Goal: Information Seeking & Learning: Learn about a topic

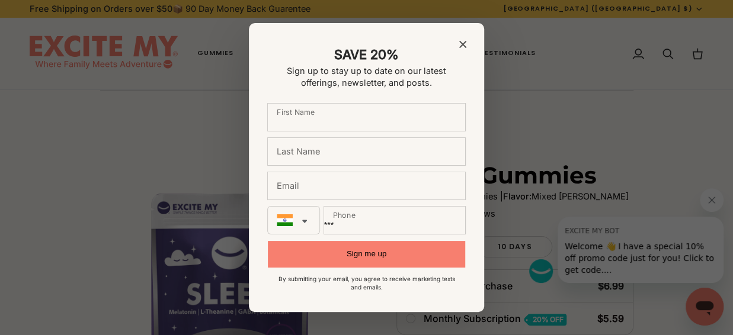
click at [466, 44] on div "SAVE 20% Sign up to stay up to date on our latest offerings, newsletter, and po…" at bounding box center [366, 167] width 235 height 289
click at [461, 44] on icon "Close modal" at bounding box center [462, 44] width 7 height 7
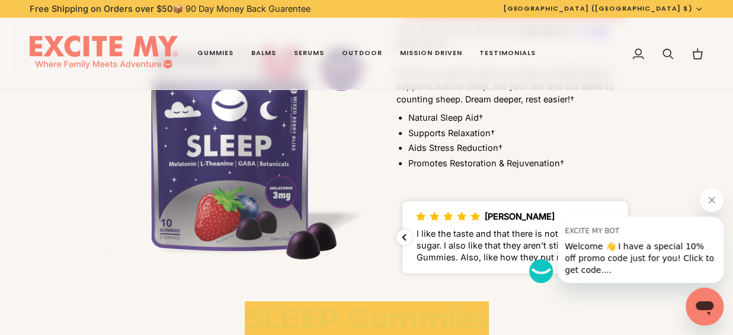
scroll to position [1956, 0]
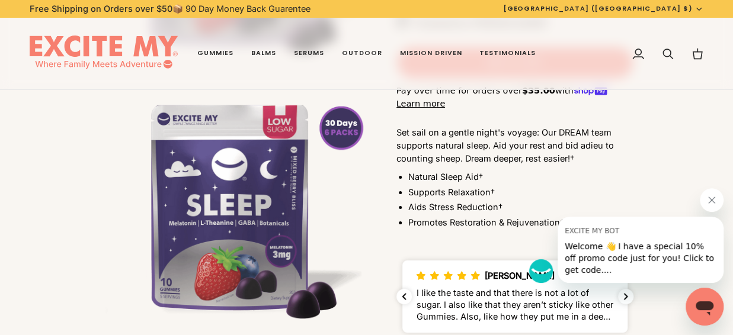
drag, startPoint x: 396, startPoint y: 144, endPoint x: 465, endPoint y: 138, distance: 69.0
click at [485, 146] on span "Set sail on a gentle night's voyage: Our DREAM team supports natural sleep. Aid…" at bounding box center [506, 145] width 218 height 36
drag, startPoint x: 394, startPoint y: 144, endPoint x: 474, endPoint y: 146, distance: 80.6
click at [474, 146] on div "SLEEP Gummies Serving Size: 2 Gummies | Flavor: Mixed [PERSON_NAME] 16 reviews …" at bounding box center [500, 85] width 267 height 507
drag, startPoint x: 487, startPoint y: 144, endPoint x: 374, endPoint y: 137, distance: 113.4
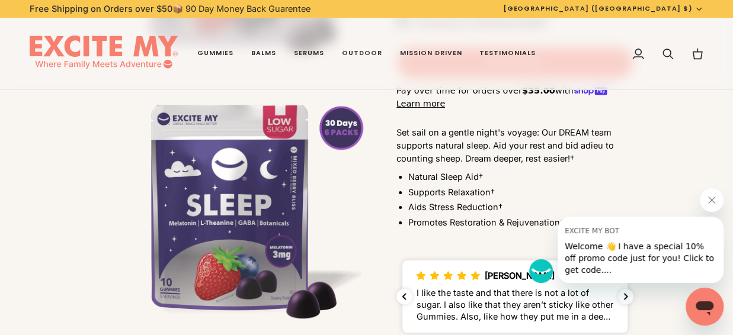
click at [390, 145] on div "SLEEP Gummies Serving Size: 2 Gummies | Flavor: Mixed [PERSON_NAME] 16 reviews …" at bounding box center [500, 85] width 267 height 507
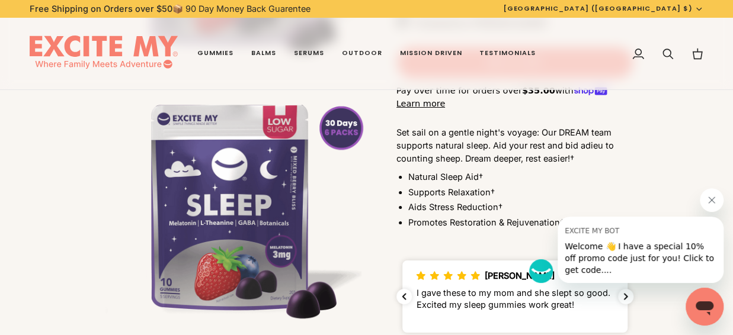
drag, startPoint x: 407, startPoint y: 194, endPoint x: 483, endPoint y: 193, distance: 75.9
click at [483, 193] on div "Natural Sleep Aid† Supports Relaxation† Aids Stress Reduction† Promotes Restora…" at bounding box center [515, 200] width 237 height 58
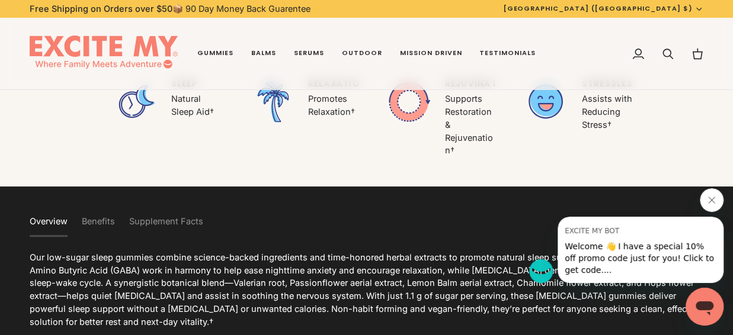
scroll to position [2489, 0]
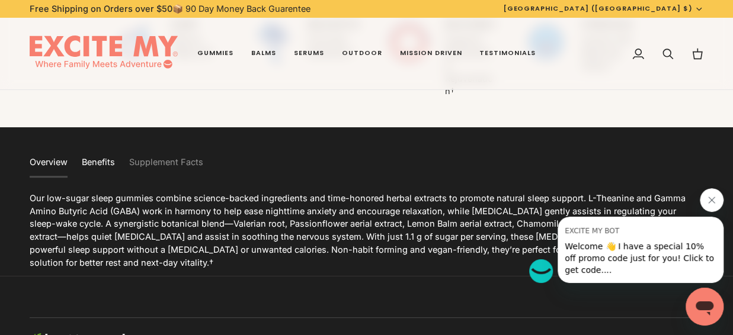
click at [101, 163] on button "Benefits" at bounding box center [98, 163] width 33 height 29
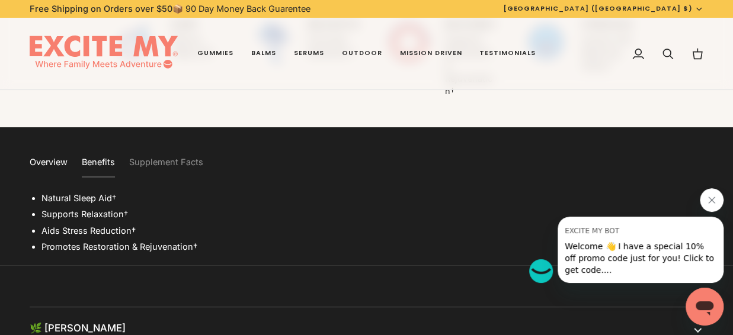
click at [51, 160] on button "Overview" at bounding box center [49, 163] width 38 height 29
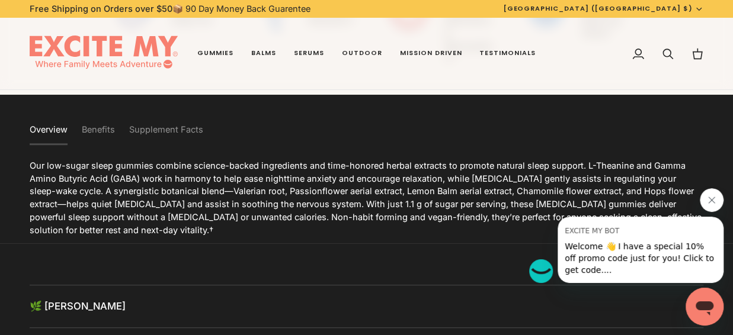
scroll to position [2549, 0]
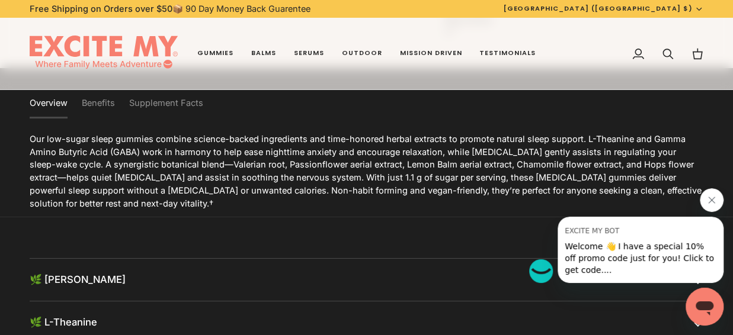
drag, startPoint x: 47, startPoint y: 139, endPoint x: 70, endPoint y: 141, distance: 22.6
click at [70, 141] on span "Our low-sugar sleep gummies combine science-backed ingredients and time-honored…" at bounding box center [366, 171] width 672 height 75
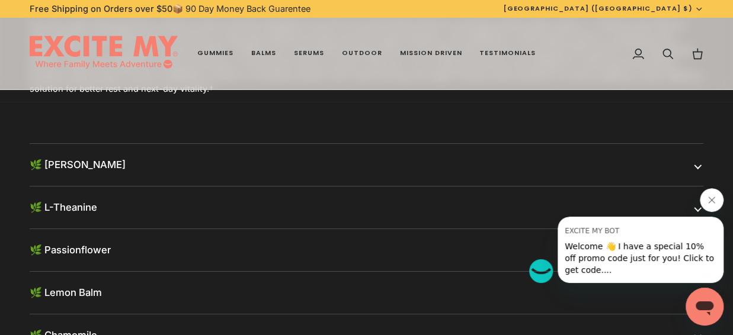
scroll to position [2667, 0]
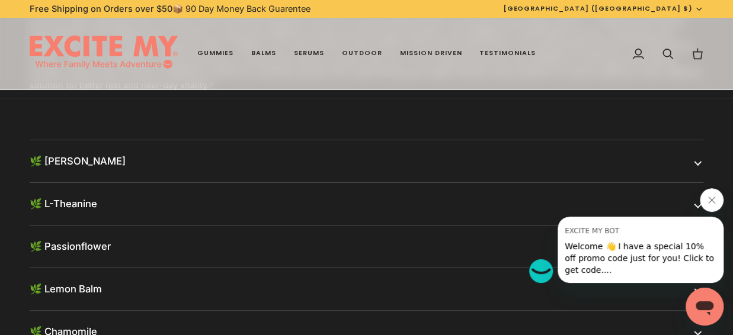
click at [327, 169] on button "🌿 [PERSON_NAME]" at bounding box center [367, 161] width 674 height 42
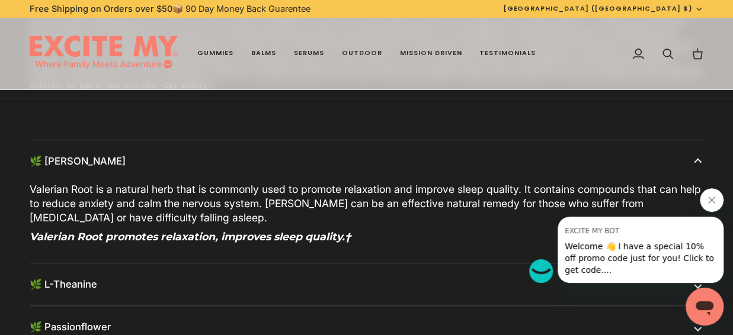
drag, startPoint x: 114, startPoint y: 193, endPoint x: 170, endPoint y: 193, distance: 55.7
click at [170, 193] on span "Valerian Root is a natural herb that is commonly used to promote relaxation and…" at bounding box center [366, 203] width 672 height 41
drag, startPoint x: 198, startPoint y: 188, endPoint x: 281, endPoint y: 200, distance: 83.7
click at [281, 200] on span "Valerian Root is a natural herb that is commonly used to promote relaxation and…" at bounding box center [366, 203] width 672 height 41
drag, startPoint x: 30, startPoint y: 233, endPoint x: 379, endPoint y: 238, distance: 349.7
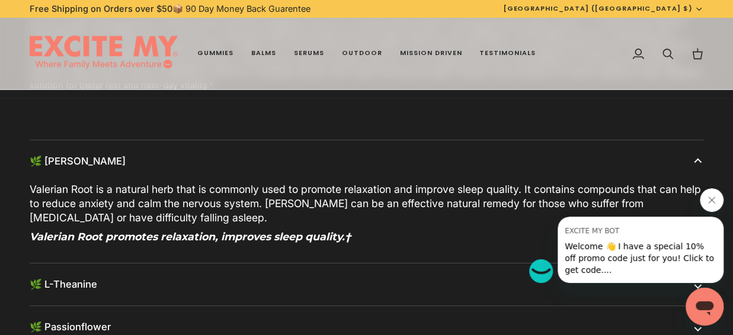
click at [379, 238] on h6 "Valerian Root promotes relaxation, improves sleep quality.†" at bounding box center [367, 237] width 674 height 14
drag, startPoint x: 707, startPoint y: 199, endPoint x: 1369, endPoint y: 391, distance: 688.8
click at [707, 199] on icon "Close message from EXCITE MY BOT" at bounding box center [711, 200] width 9 height 9
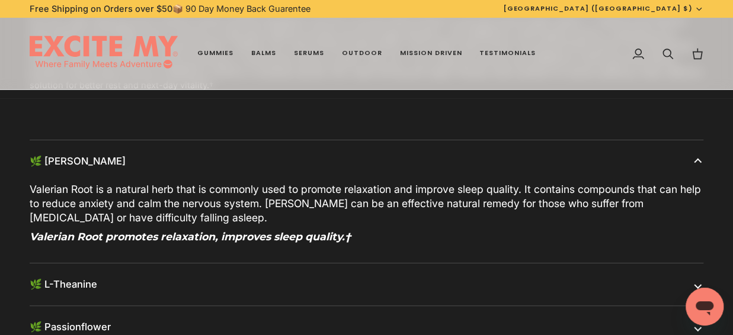
drag, startPoint x: 31, startPoint y: 237, endPoint x: 346, endPoint y: 237, distance: 314.1
click at [346, 237] on span "Valerian Root promotes relaxation, improves sleep quality.†" at bounding box center [190, 237] width 321 height 12
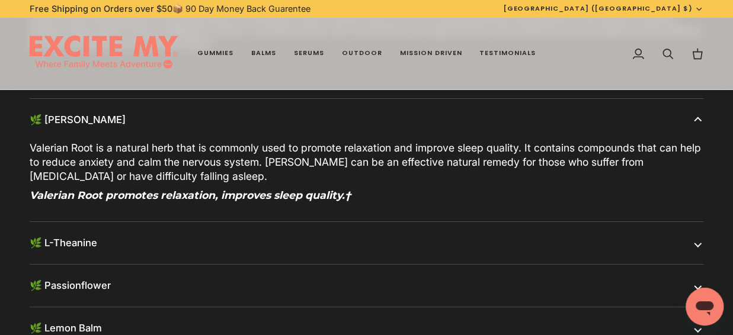
scroll to position [2726, 0]
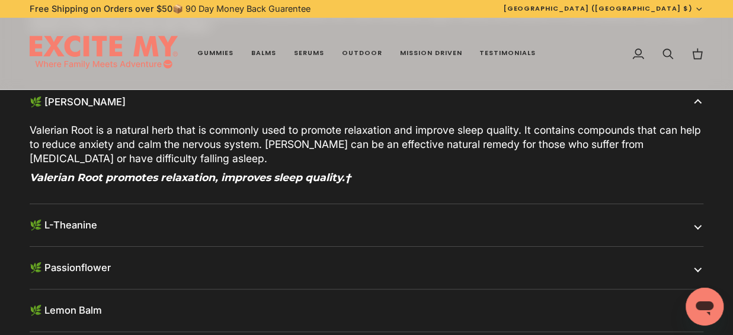
click at [338, 231] on button "🌿 L-Theanine" at bounding box center [367, 225] width 674 height 42
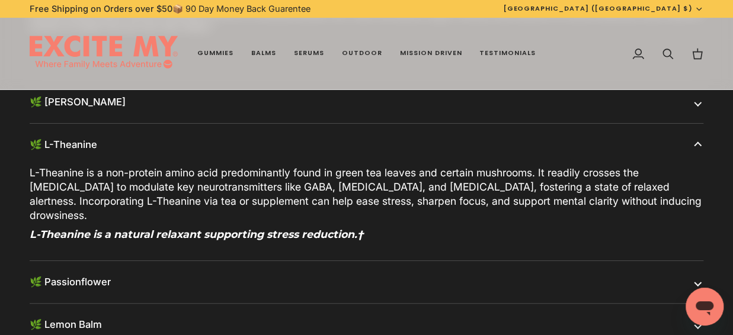
click at [94, 270] on button "🌿 Passionflower" at bounding box center [367, 282] width 674 height 42
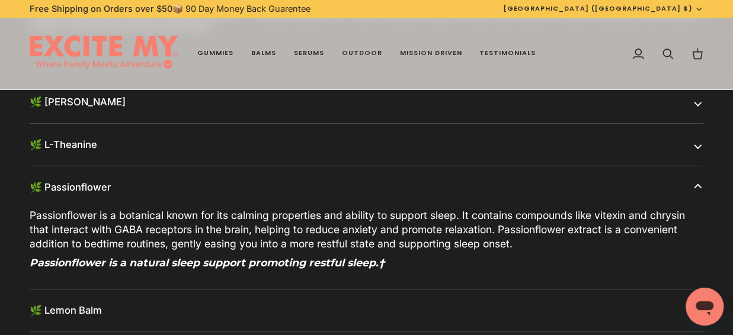
click at [81, 308] on button "🌿 Lemon Balm" at bounding box center [367, 311] width 674 height 42
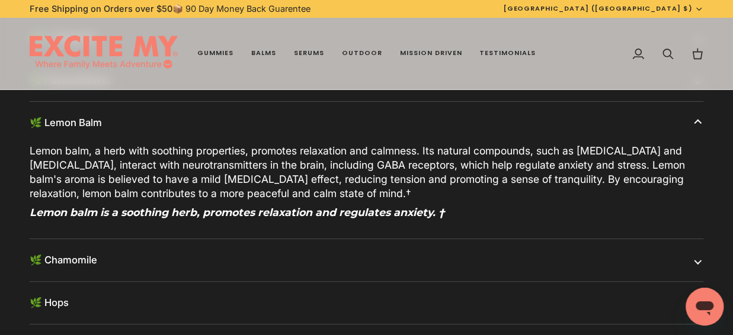
scroll to position [2845, 0]
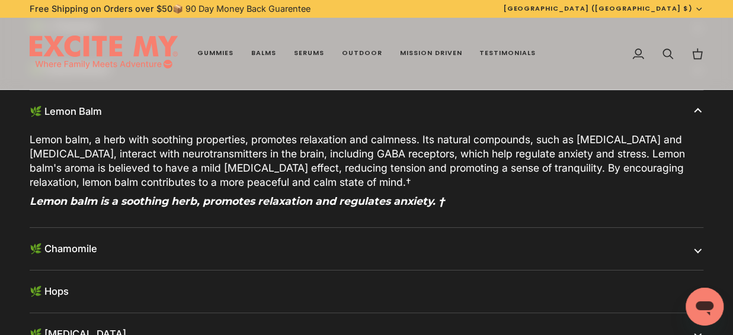
click at [77, 248] on button "🌿 Chamomile" at bounding box center [367, 249] width 674 height 42
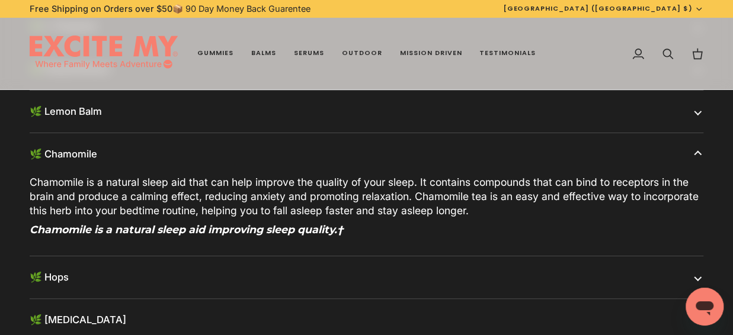
click at [55, 274] on button "🌿 Hops" at bounding box center [367, 278] width 674 height 42
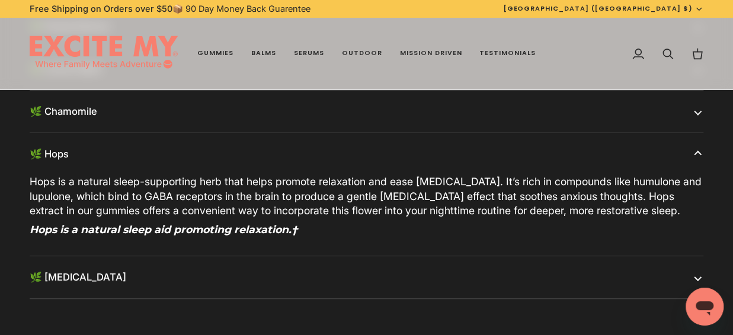
scroll to position [2904, 0]
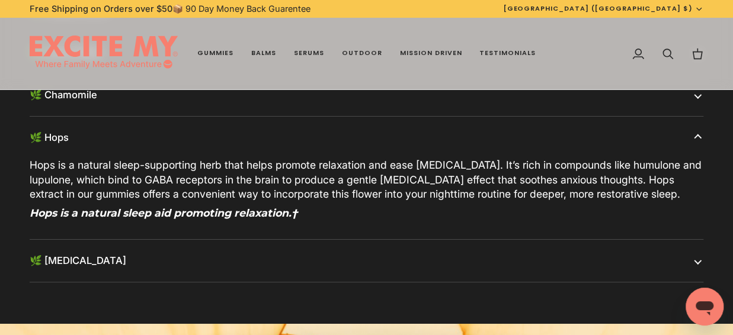
click at [65, 263] on button "🌿 [MEDICAL_DATA]" at bounding box center [367, 261] width 674 height 42
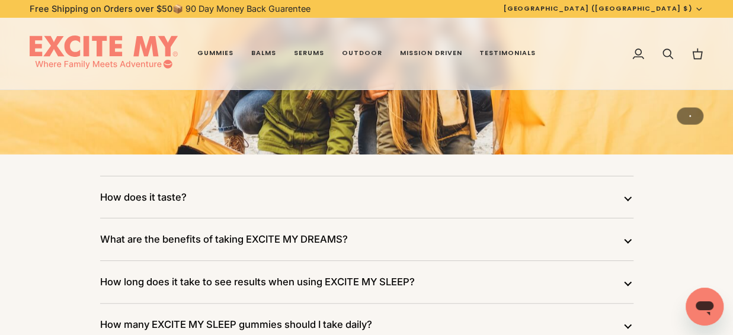
scroll to position [3378, 0]
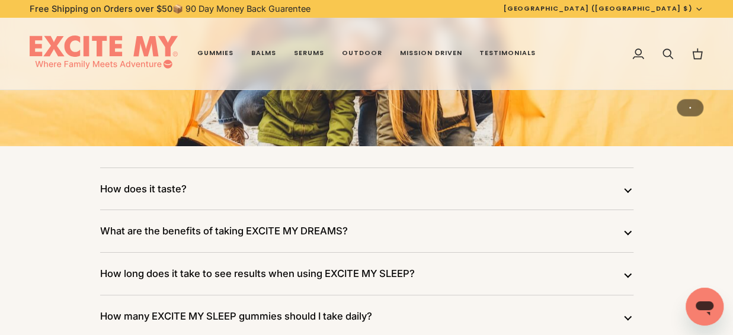
click at [179, 229] on button "What are the benefits of taking EXCITE MY DREAMS?" at bounding box center [366, 231] width 533 height 42
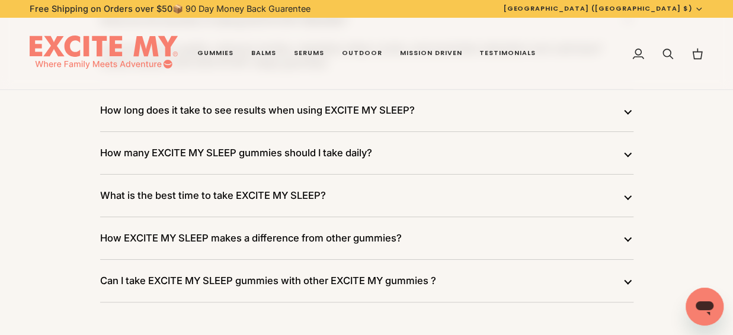
scroll to position [3615, 0]
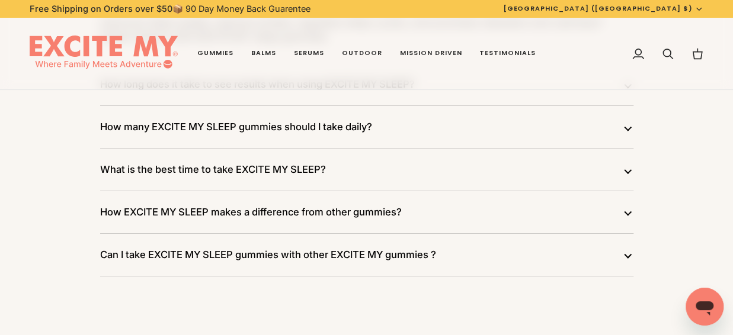
click at [277, 206] on button "How EXCITE MY SLEEP makes a difference from other gummies?" at bounding box center [366, 212] width 533 height 42
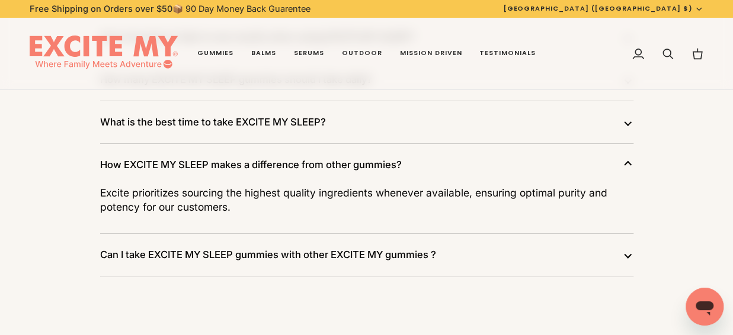
click at [254, 248] on button "Can I take EXCITE MY SLEEP gummies with other EXCITE MY gummies ?" at bounding box center [366, 255] width 533 height 42
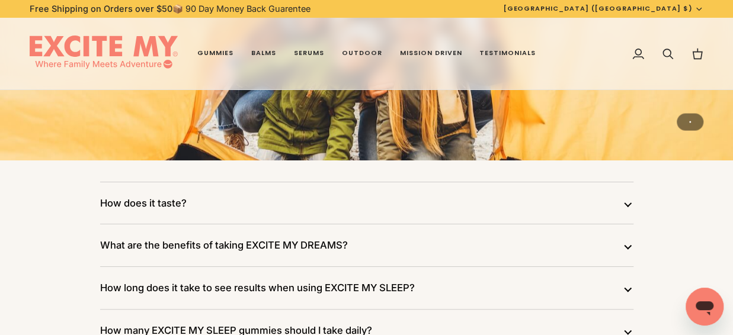
scroll to position [3378, 0]
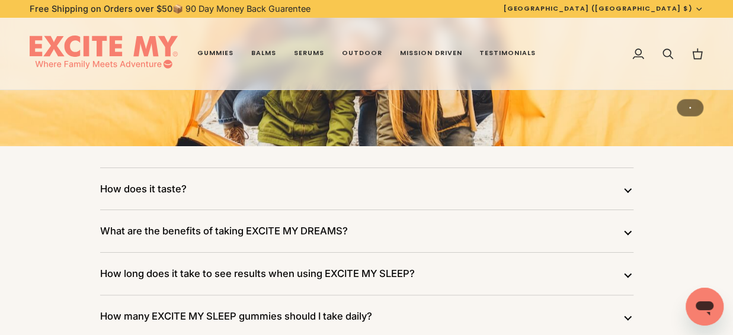
click at [166, 190] on button "How does it taste?" at bounding box center [366, 189] width 533 height 42
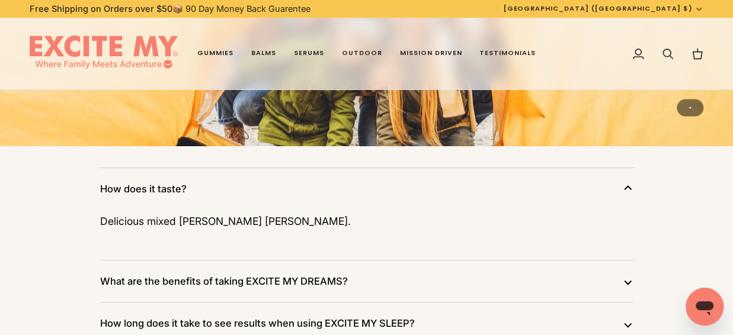
scroll to position [3438, 0]
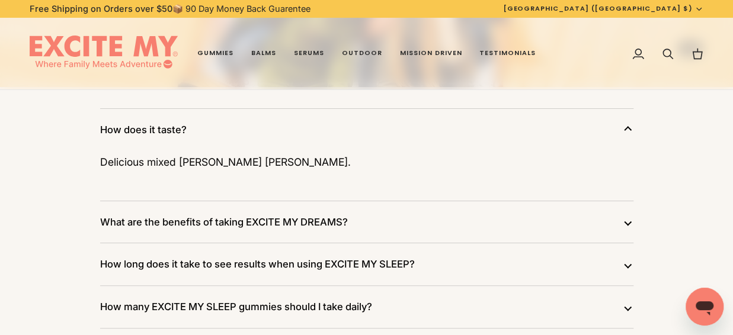
click at [272, 215] on button "What are the benefits of taking EXCITE MY DREAMS?" at bounding box center [366, 223] width 533 height 42
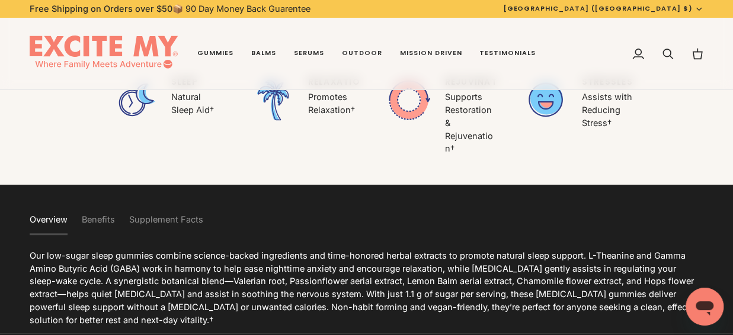
scroll to position [2430, 0]
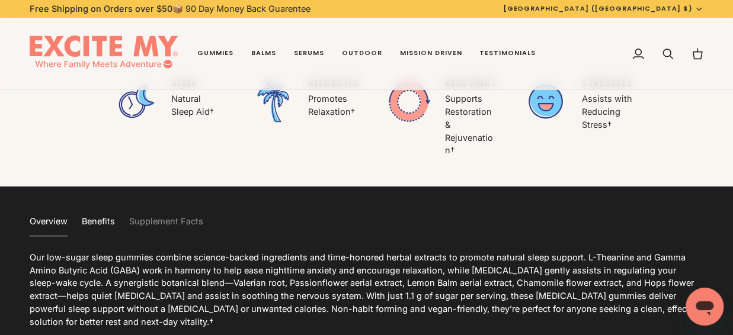
click at [102, 216] on button "Benefits" at bounding box center [98, 222] width 33 height 29
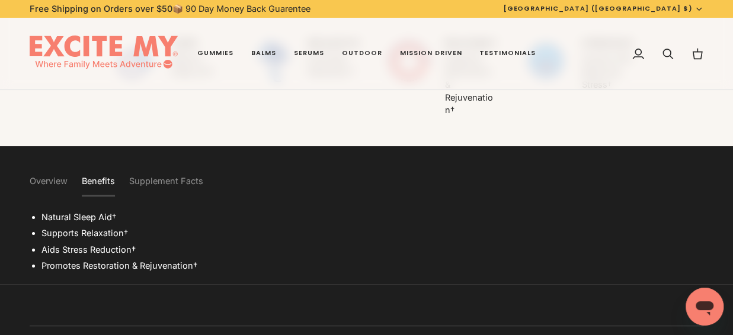
scroll to position [2489, 0]
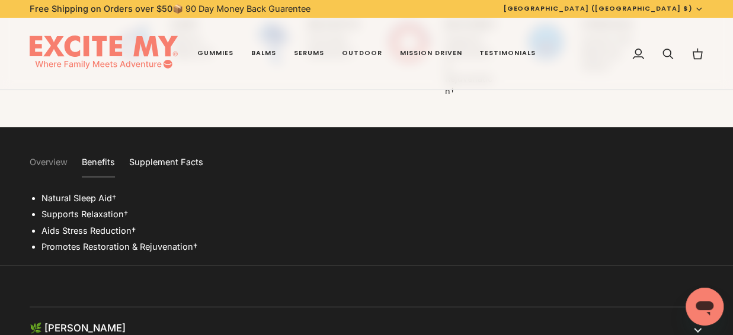
click at [166, 161] on button "Supplement Facts" at bounding box center [166, 163] width 74 height 29
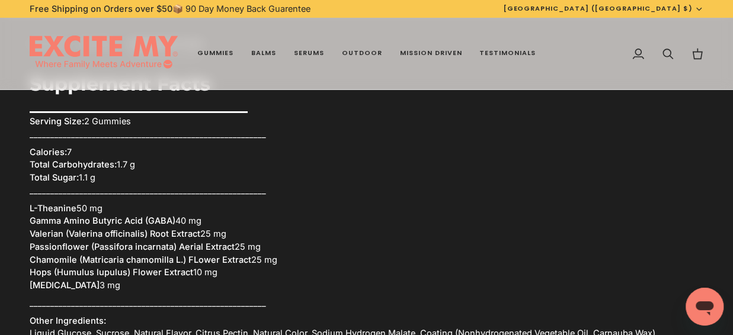
scroll to position [2667, 0]
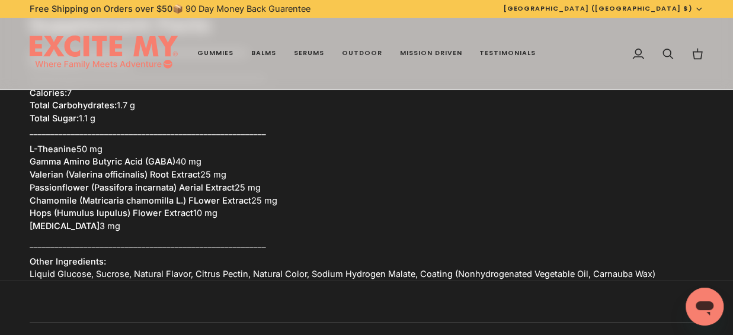
drag, startPoint x: 25, startPoint y: 164, endPoint x: 138, endPoint y: 181, distance: 114.0
click at [138, 181] on section "Overview Benefits Supplement Facts Natural Sleep Aid† Supports Relaxation† Aids…" at bounding box center [366, 115] width 733 height 331
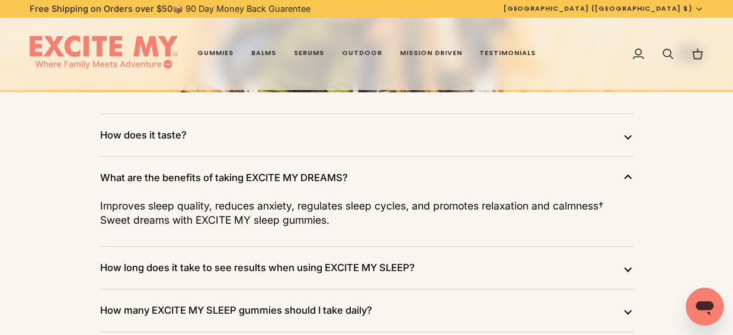
scroll to position [3615, 0]
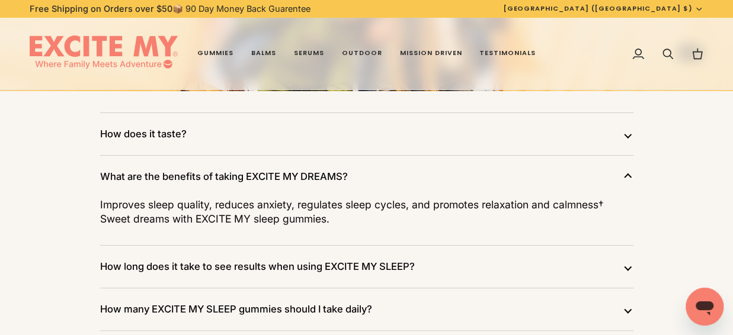
click at [254, 130] on button "How does it taste?" at bounding box center [366, 134] width 533 height 42
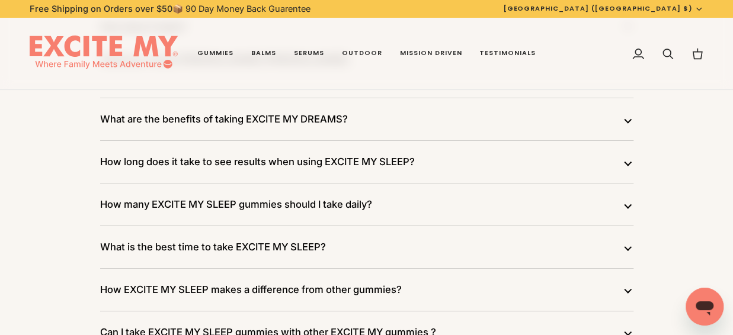
scroll to position [3734, 0]
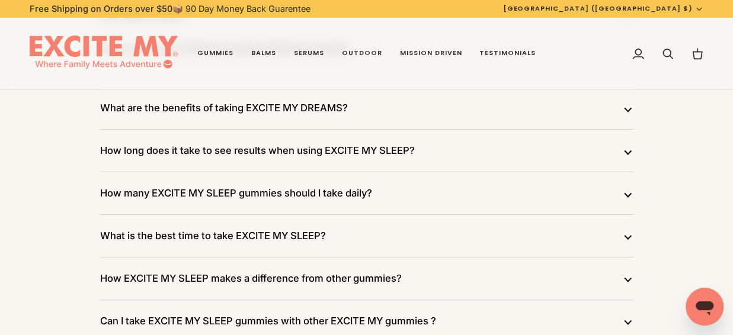
click at [370, 110] on button "What are the benefits of taking EXCITE MY DREAMS?" at bounding box center [366, 108] width 533 height 42
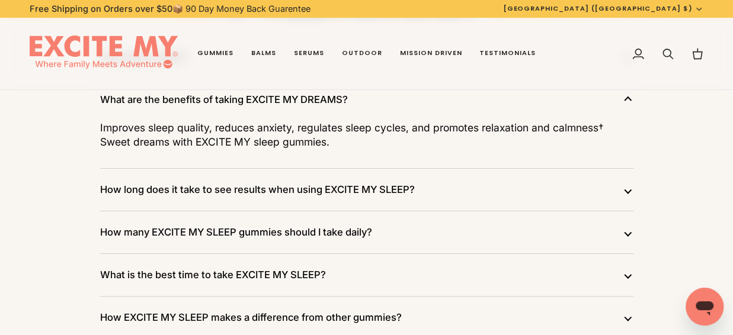
scroll to position [3675, 0]
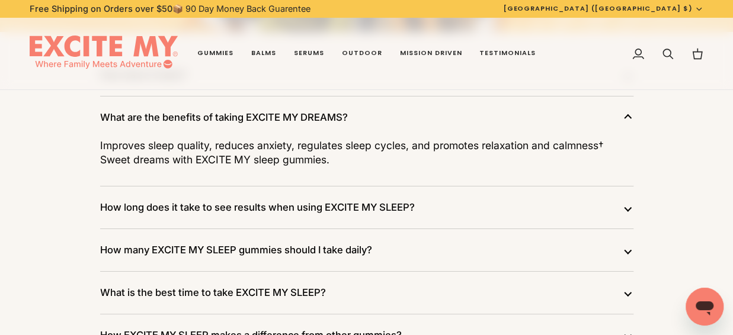
drag, startPoint x: 102, startPoint y: 140, endPoint x: 160, endPoint y: 143, distance: 58.2
click at [160, 143] on p "Improves sleep quality, reduces anxiety, regulates sleep cycles, and promotes r…" at bounding box center [366, 153] width 533 height 28
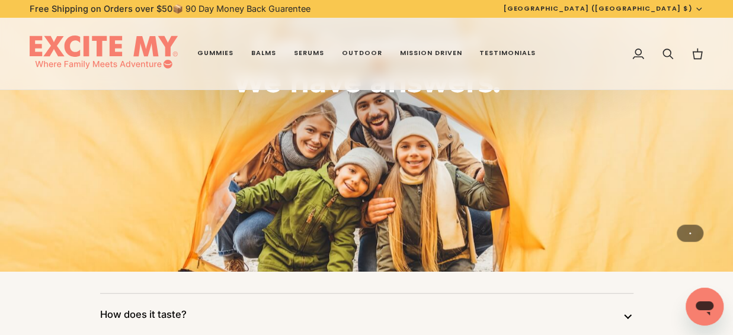
scroll to position [3319, 0]
